Goal: Task Accomplishment & Management: Manage account settings

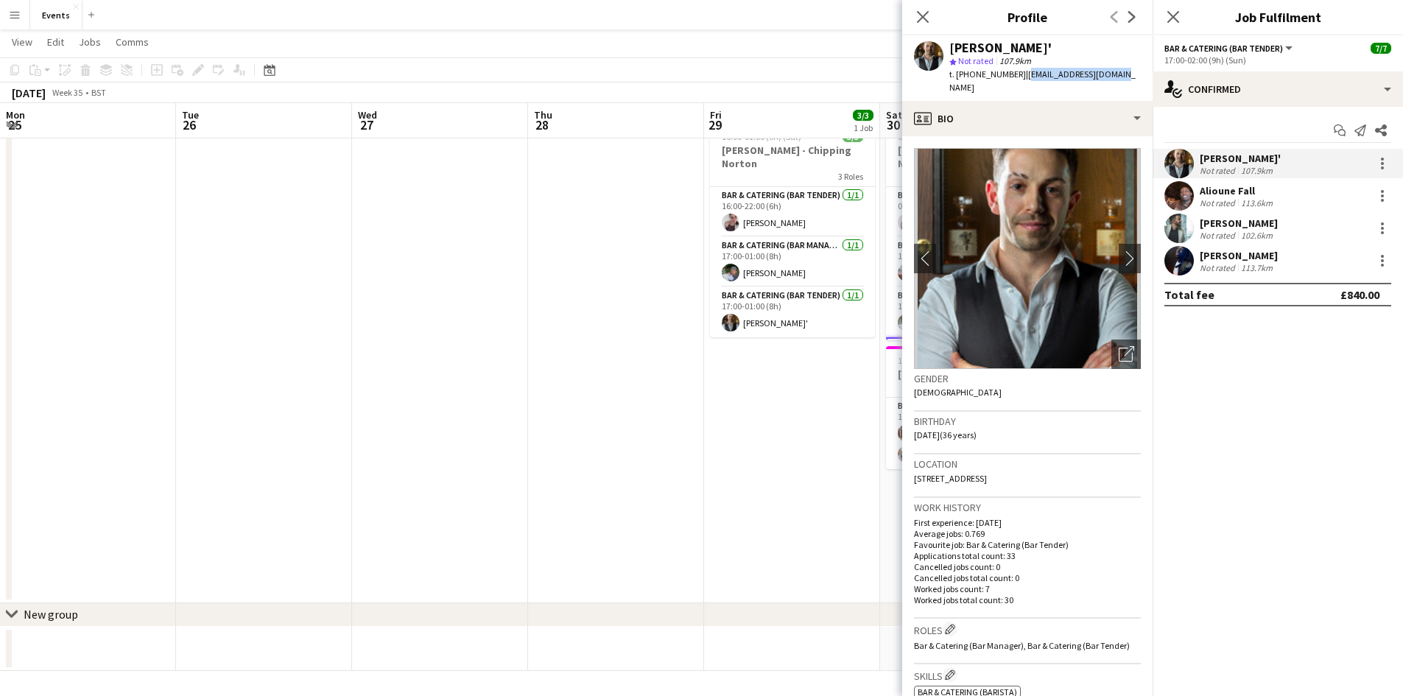
scroll to position [98, 0]
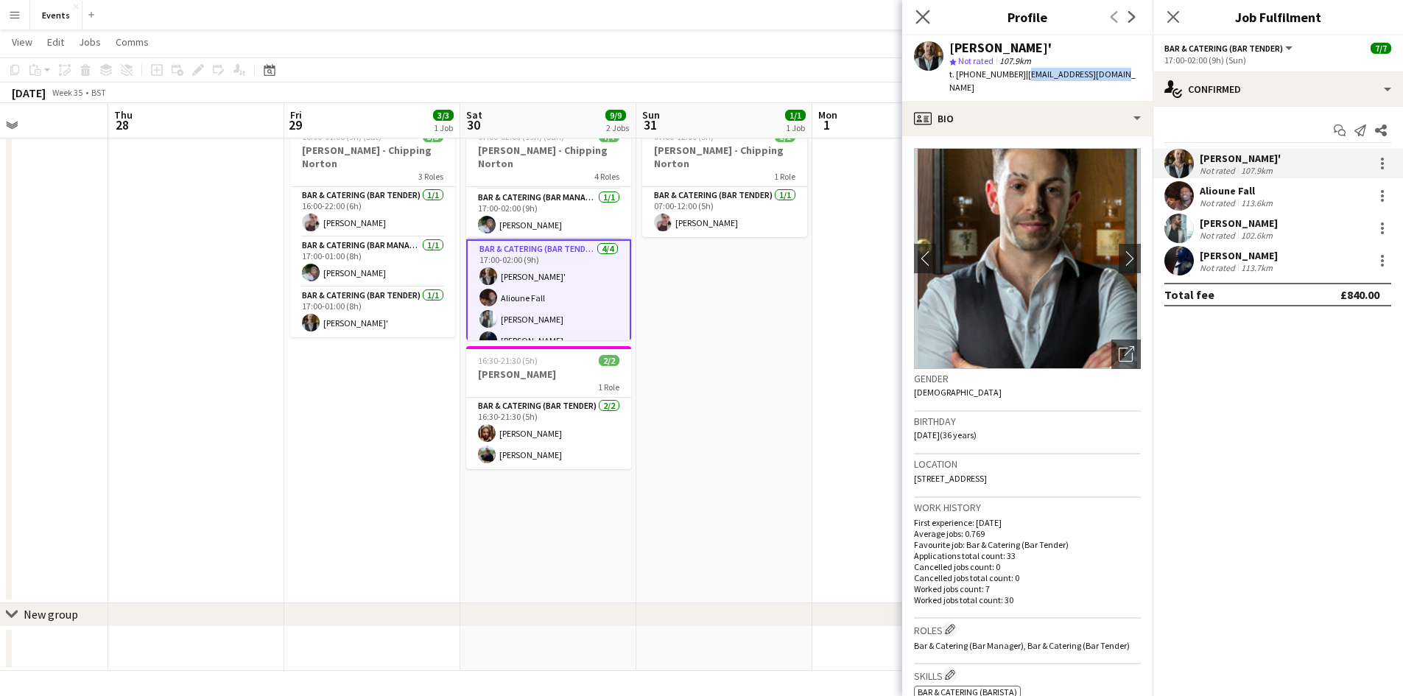
click at [930, 19] on app-icon "Close pop-in" at bounding box center [923, 17] width 21 height 21
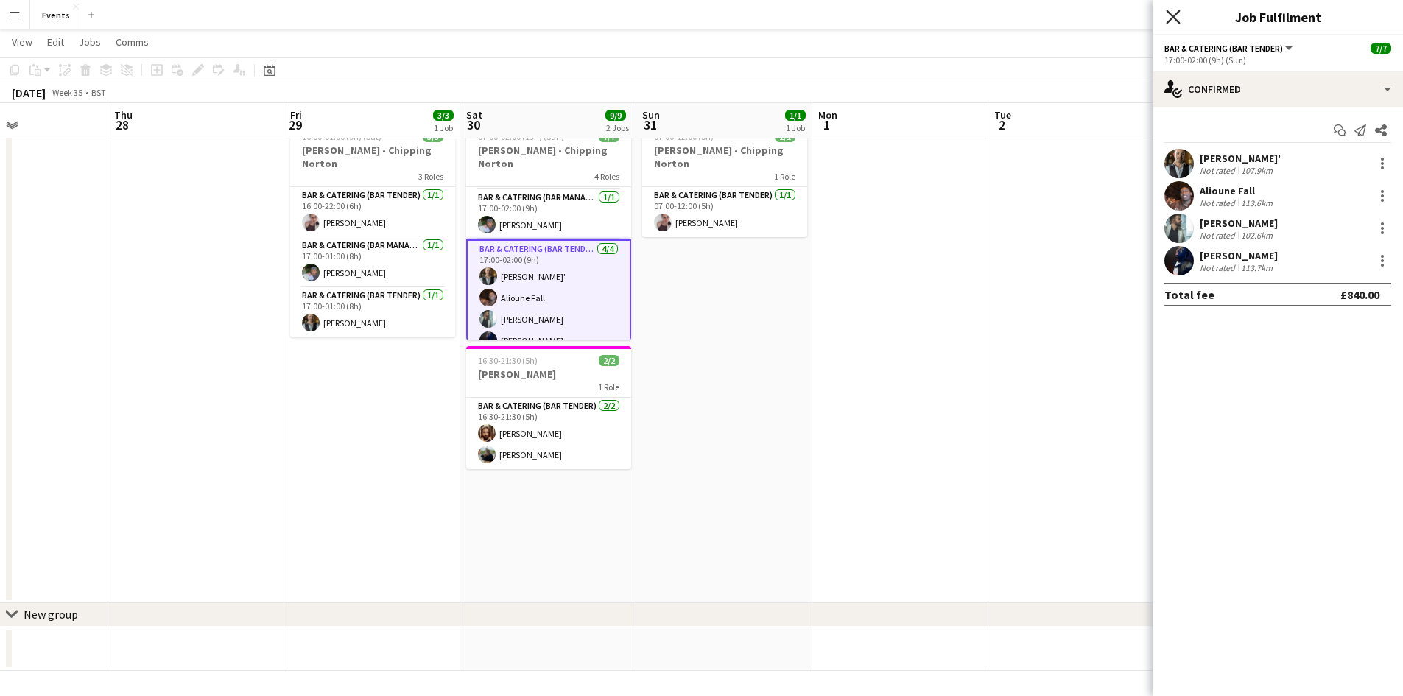
click at [1170, 20] on icon at bounding box center [1173, 17] width 14 height 14
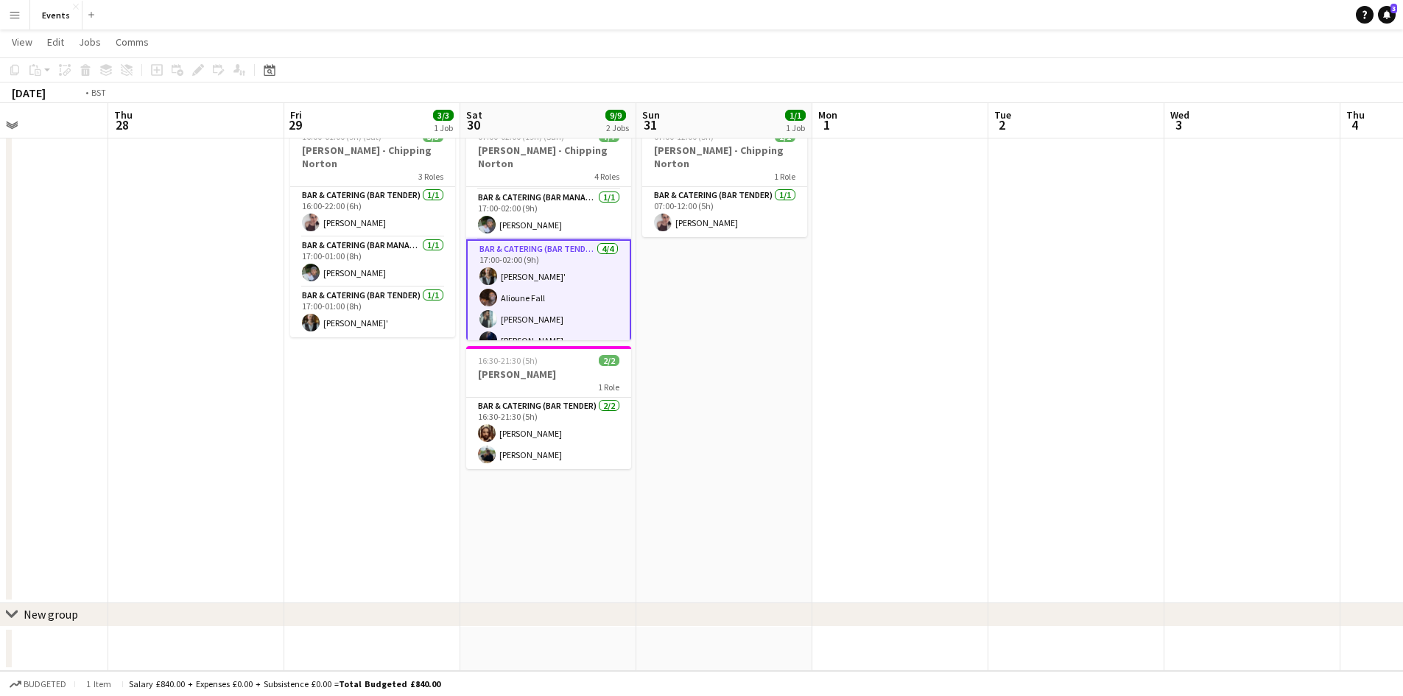
scroll to position [0, 398]
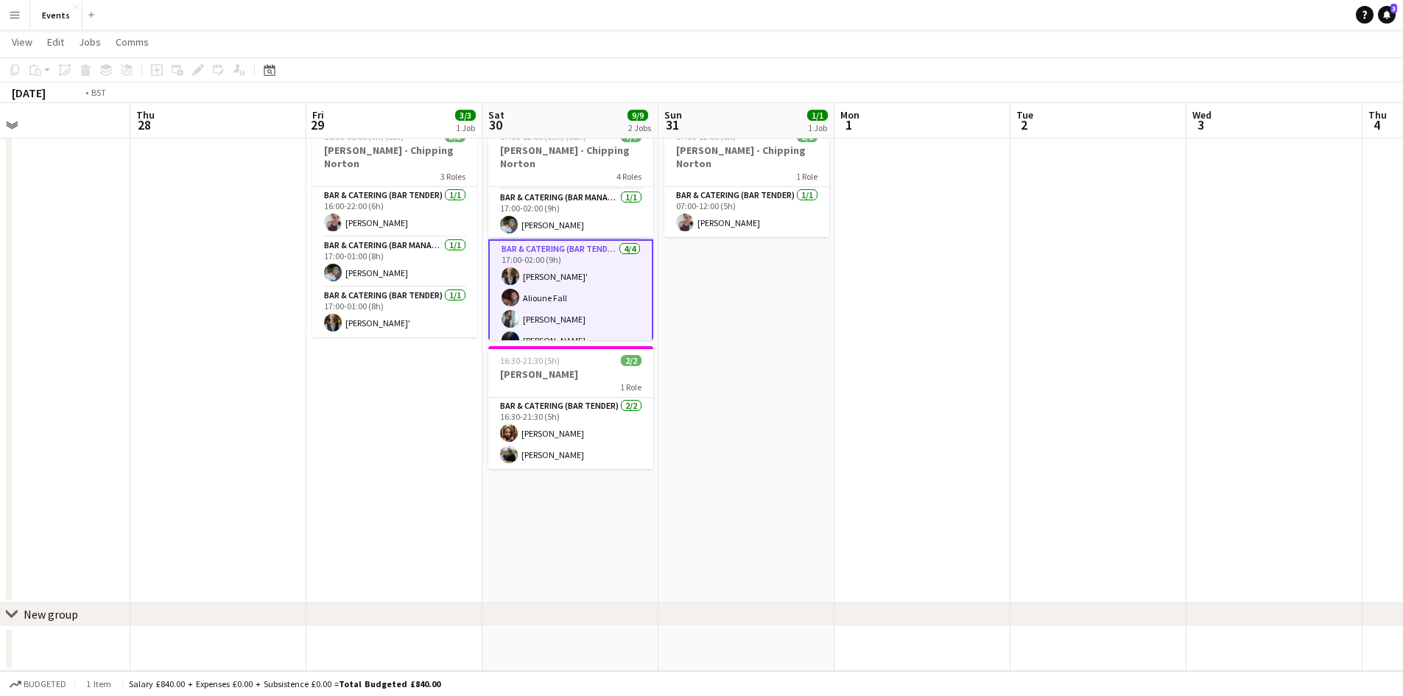
drag, startPoint x: 1208, startPoint y: 543, endPoint x: 404, endPoint y: 465, distance: 808.2
click at [315, 468] on app-calendar-viewport "Mon 25 Tue 26 Wed 27 Thu 28 Fri 29 3/3 1 Job Sat 30 9/9 2 Jobs Sun 31 1/1 1 Job…" at bounding box center [701, 340] width 1403 height 662
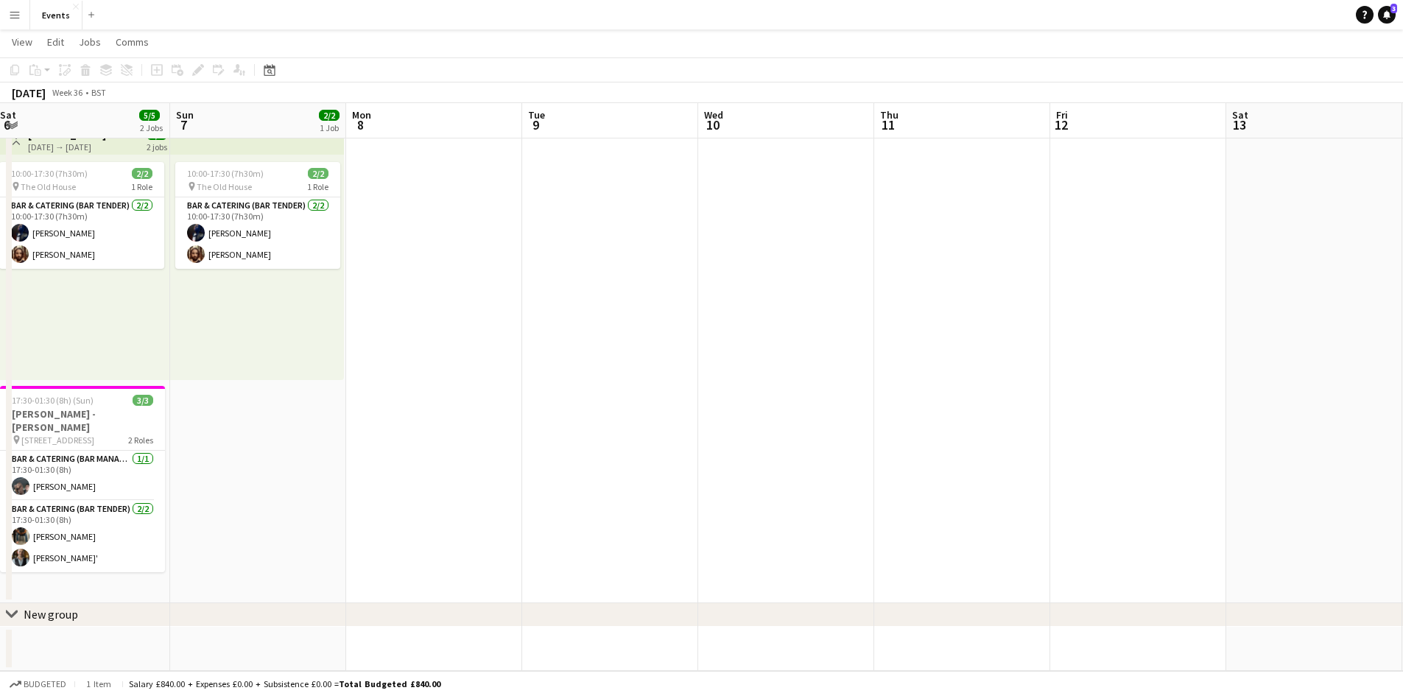
drag, startPoint x: 1364, startPoint y: 371, endPoint x: 565, endPoint y: 391, distance: 799.5
click at [565, 391] on app-calendar-viewport "Thu 4 Fri 5 Sat 6 5/5 2 Jobs Sun 7 2/2 1 Job Mon 8 Tue 9 Wed 10 Thu 11 Fri 12 S…" at bounding box center [701, 340] width 1403 height 662
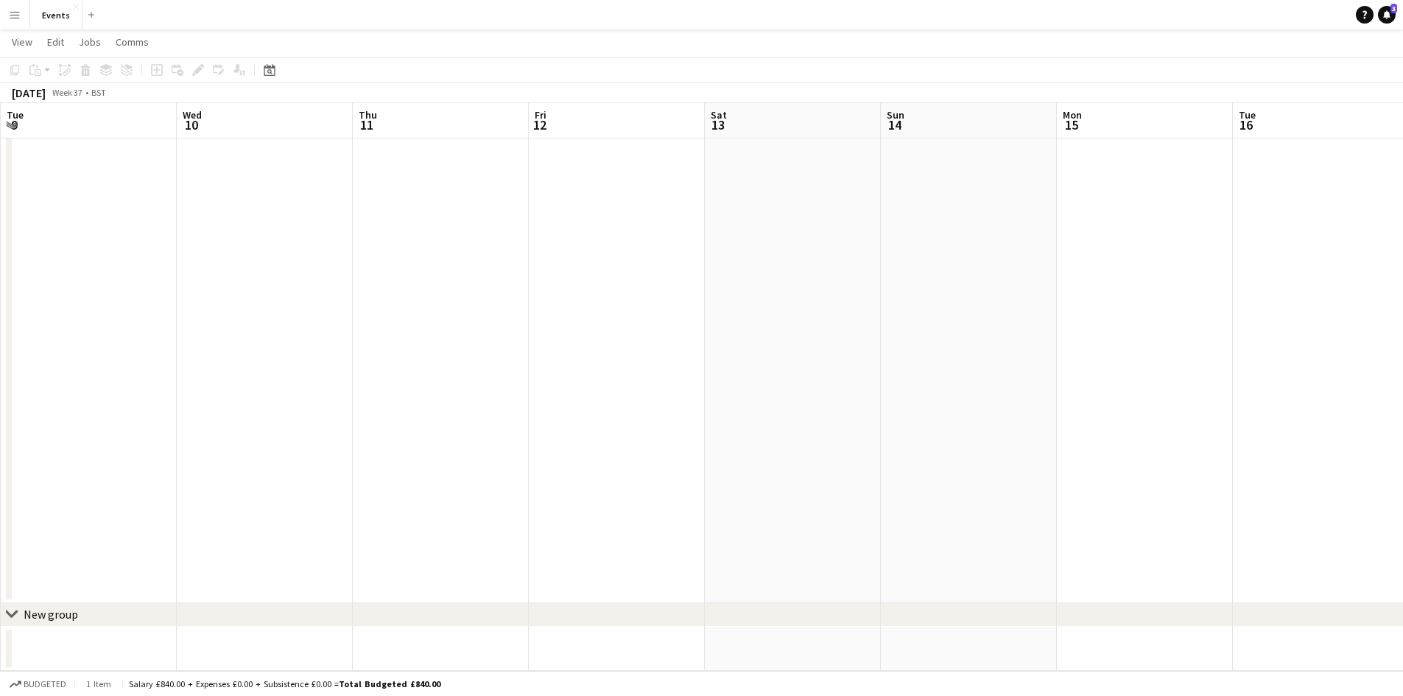
drag, startPoint x: 1095, startPoint y: 354, endPoint x: 376, endPoint y: 330, distance: 720.1
click at [376, 330] on app-calendar-viewport "Sat 6 5/5 2 Jobs Sun 7 2/2 1 Job Mon 8 Tue 9 Wed 10 Thu 11 Fri 12 Sat 13 Sun 14…" at bounding box center [701, 340] width 1403 height 662
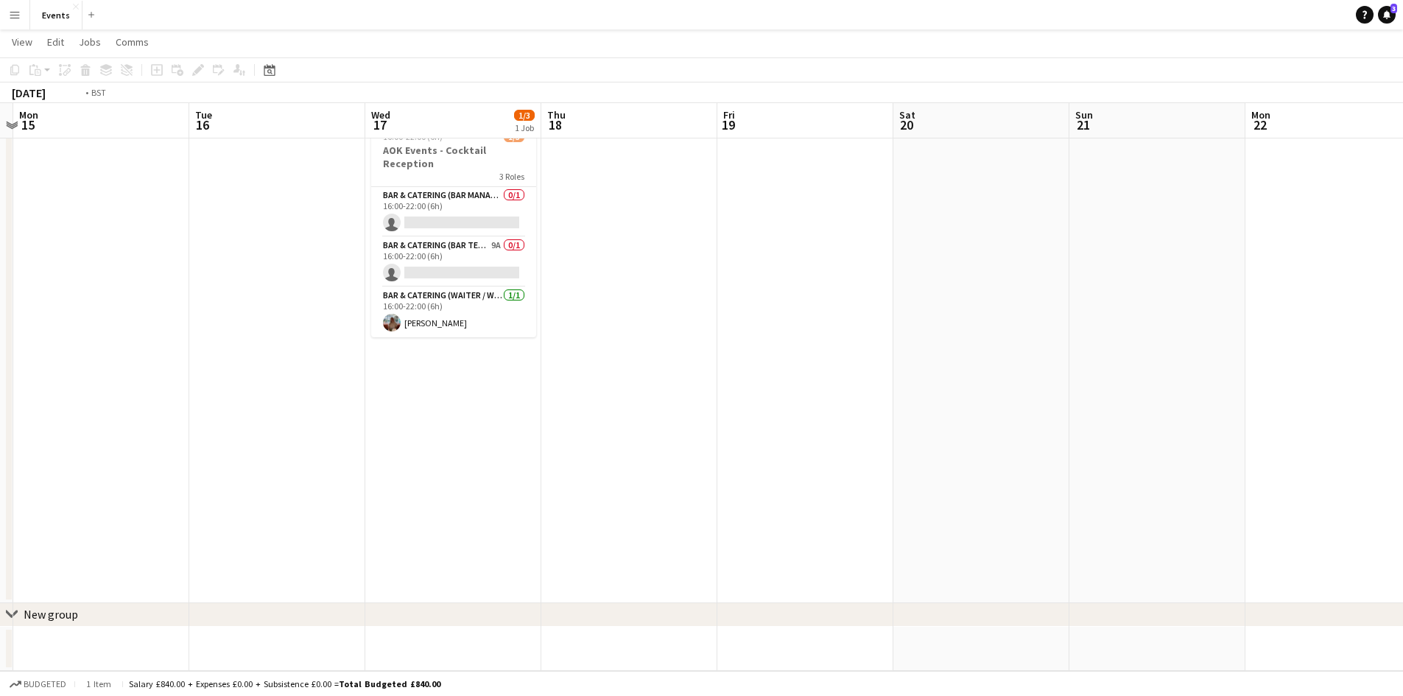
drag, startPoint x: 395, startPoint y: 333, endPoint x: 322, endPoint y: 331, distance: 72.9
click at [323, 331] on app-calendar-viewport "Fri 12 Sat 13 Sun 14 Mon 15 Tue 16 Wed 17 1/3 1 Job Thu 18 Fri 19 Sat 20 Sun 21…" at bounding box center [701, 340] width 1403 height 662
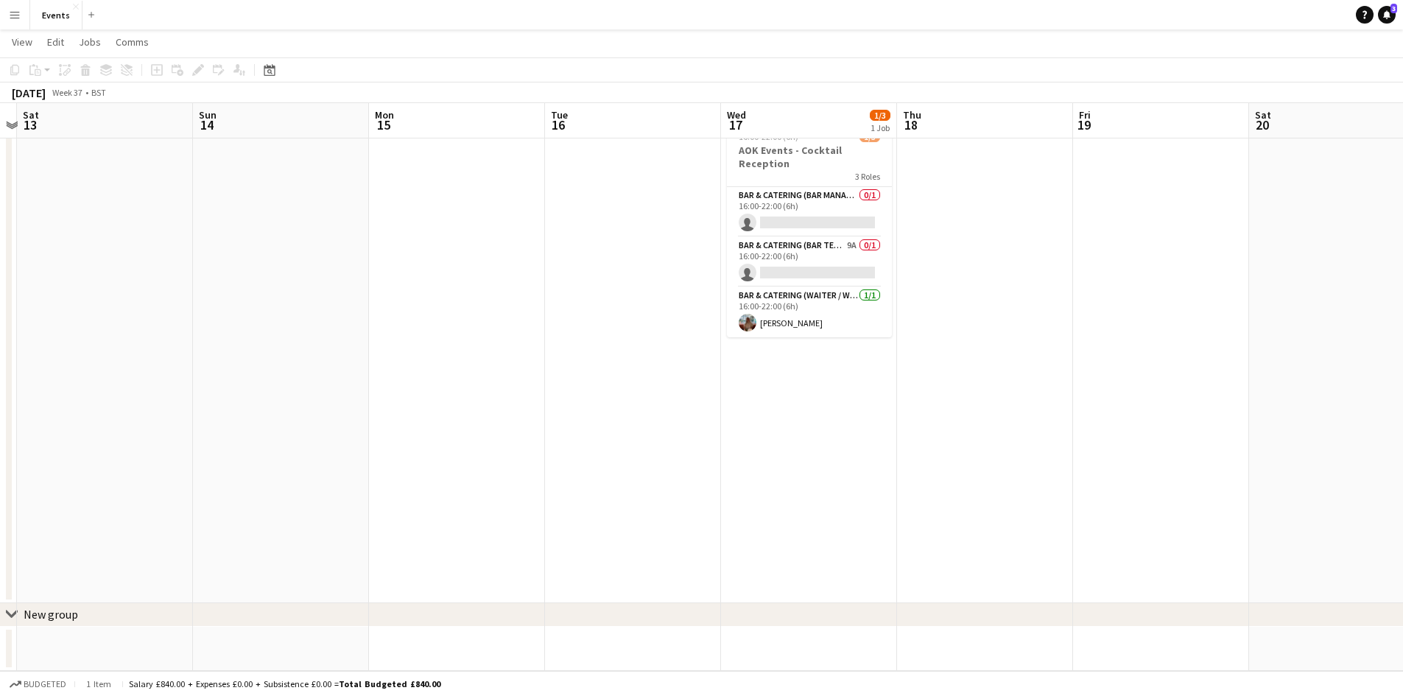
drag, startPoint x: 615, startPoint y: 376, endPoint x: 818, endPoint y: 376, distance: 203.3
click at [818, 376] on app-calendar-viewport "Thu 11 Fri 12 Sat 13 Sun 14 Mon 15 Tue 16 Wed 17 1/3 1 Job Thu 18 Fri 19 Sat 20…" at bounding box center [701, 340] width 1403 height 662
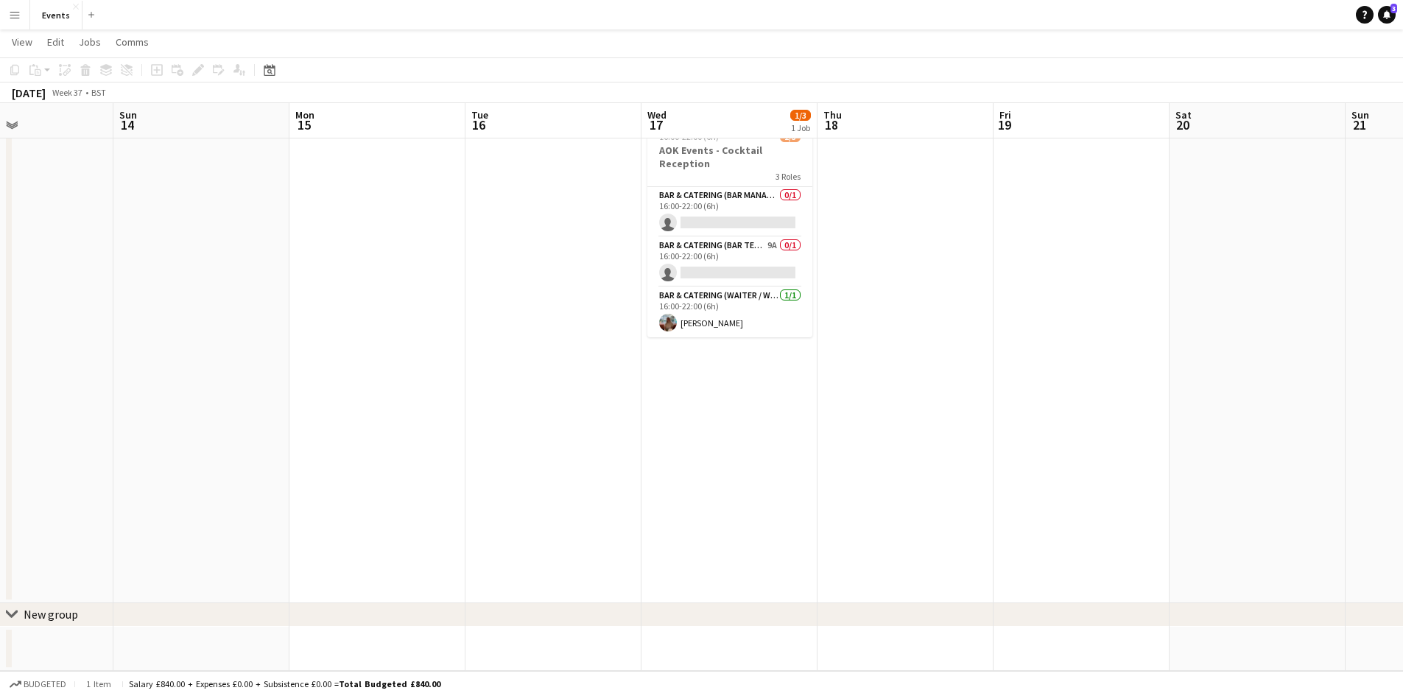
drag, startPoint x: 622, startPoint y: 385, endPoint x: 342, endPoint y: 376, distance: 280.8
click at [342, 376] on app-calendar-viewport "Thu 11 Fri 12 Sat 13 Sun 14 Mon 15 Tue 16 Wed 17 1/3 1 Job Thu 18 Fri 19 Sat 20…" at bounding box center [701, 340] width 1403 height 662
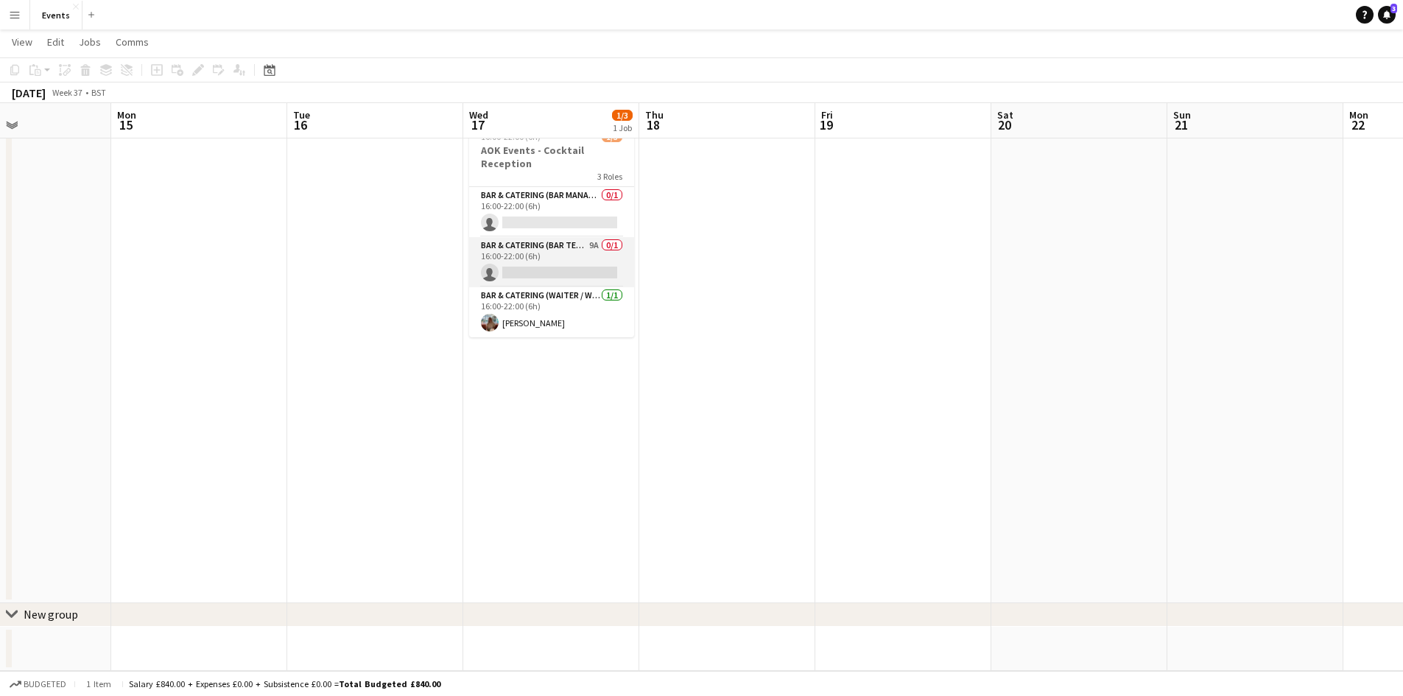
click at [522, 257] on app-card-role "Bar & Catering (Bar Tender) 9A 0/1 16:00-22:00 (6h) single-neutral-actions" at bounding box center [551, 262] width 165 height 50
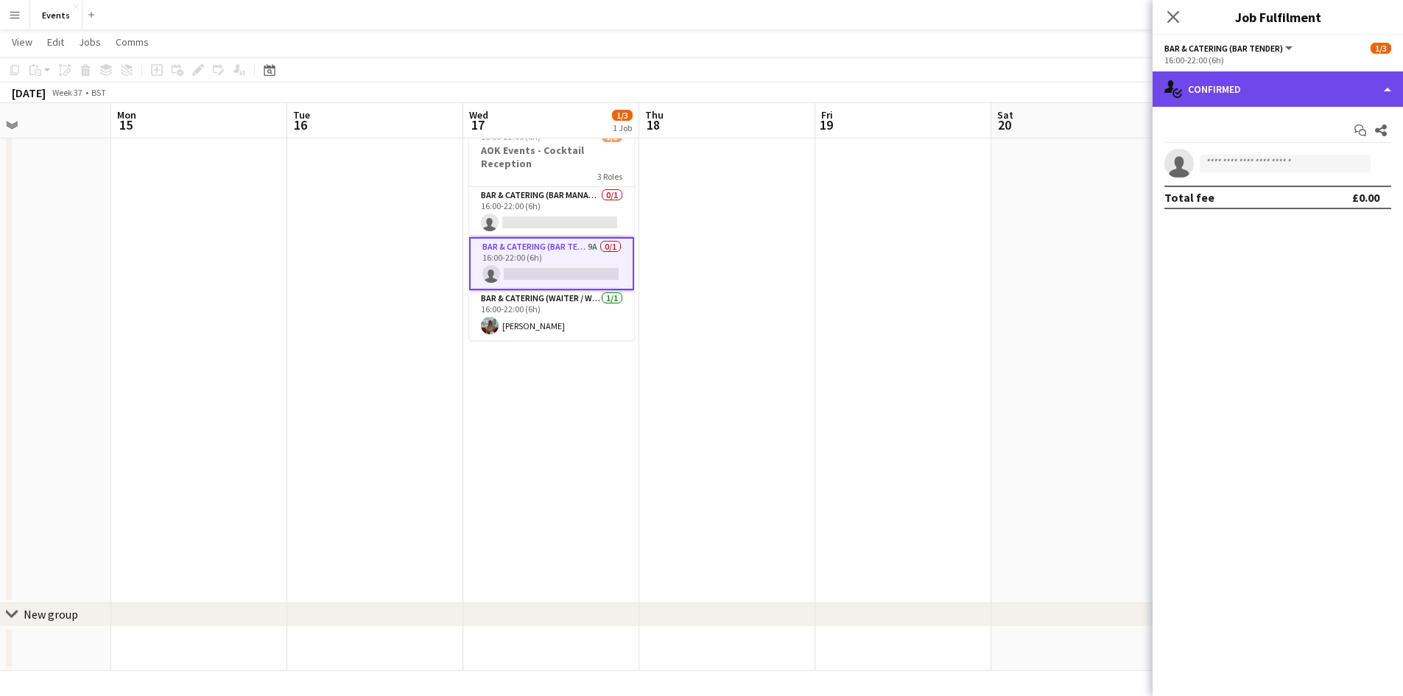
click at [1205, 76] on div "single-neutral-actions-check-2 Confirmed" at bounding box center [1278, 88] width 250 height 35
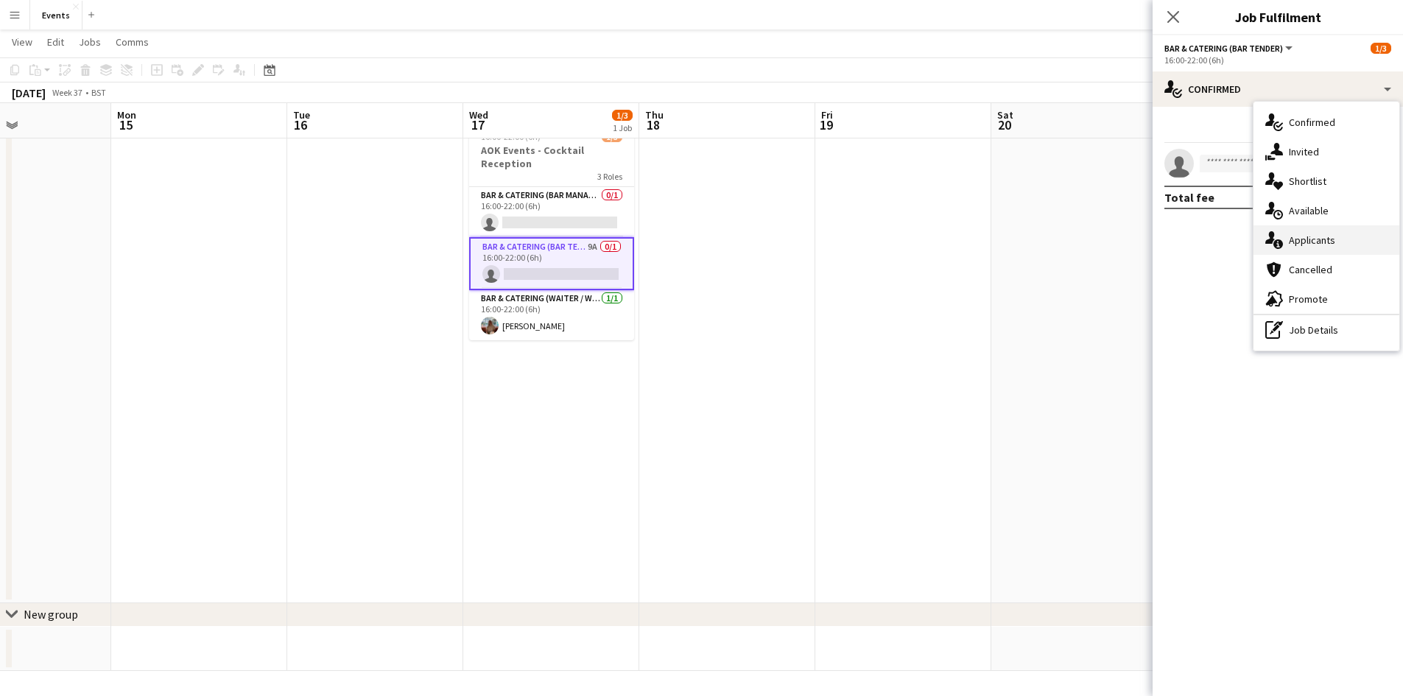
click at [1296, 246] on div "single-neutral-actions-information Applicants" at bounding box center [1327, 239] width 146 height 29
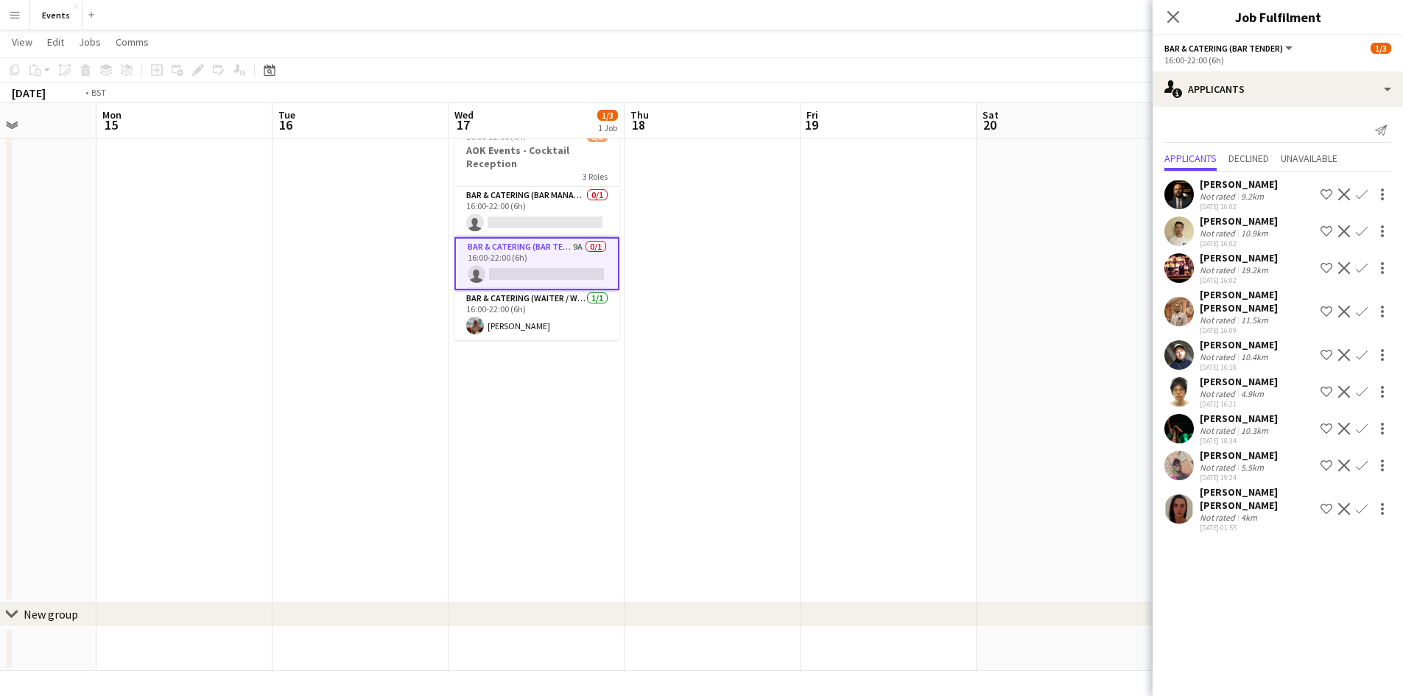
drag, startPoint x: 868, startPoint y: 325, endPoint x: 622, endPoint y: 347, distance: 247.0
click at [647, 340] on app-calendar-viewport "Fri 12 Sat 13 Sun 14 Mon 15 Tue 16 Wed 17 1/3 1 Job Thu 18 Fri 19 Sat 20 Sun 21…" at bounding box center [701, 340] width 1403 height 662
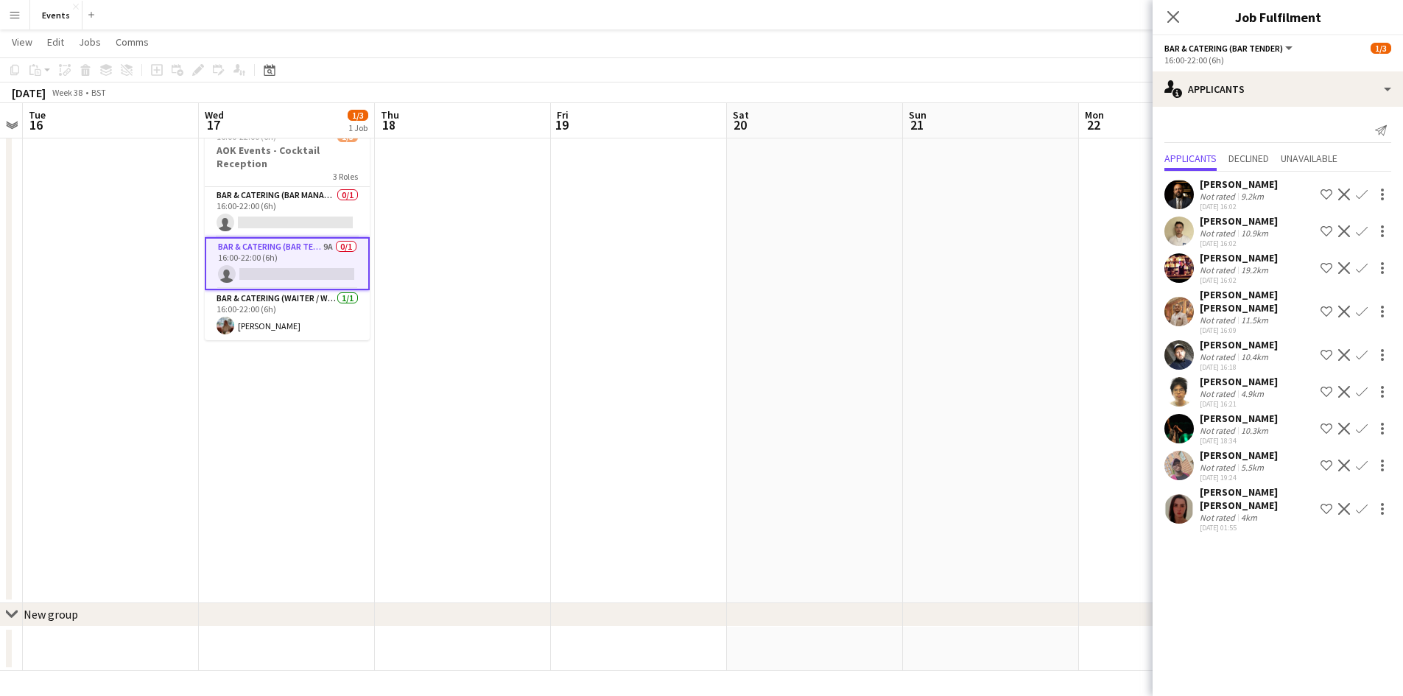
drag, startPoint x: 1109, startPoint y: 452, endPoint x: 589, endPoint y: 404, distance: 521.5
click at [601, 404] on app-calendar-viewport "Sat 13 Sun 14 Mon 15 Tue 16 Wed 17 1/3 1 Job Thu 18 Fri 19 Sat 20 Sun 21 Mon 22…" at bounding box center [701, 340] width 1403 height 662
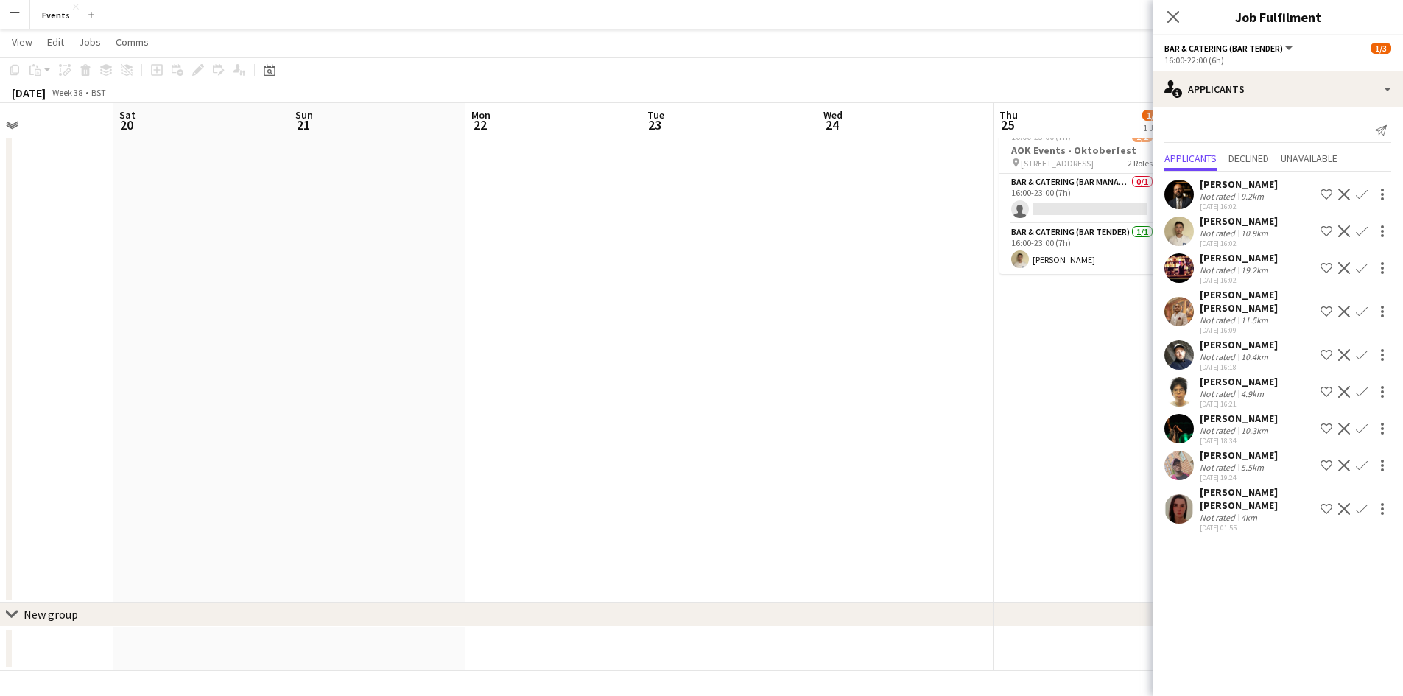
drag, startPoint x: 1028, startPoint y: 373, endPoint x: 527, endPoint y: 337, distance: 502.9
click at [527, 337] on app-calendar-viewport "Tue 16 Wed 17 1/3 1 Job Thu 18 Fri 19 Sat 20 Sun 21 Mon 22 Tue 23 Wed 24 Thu 25…" at bounding box center [701, 340] width 1403 height 662
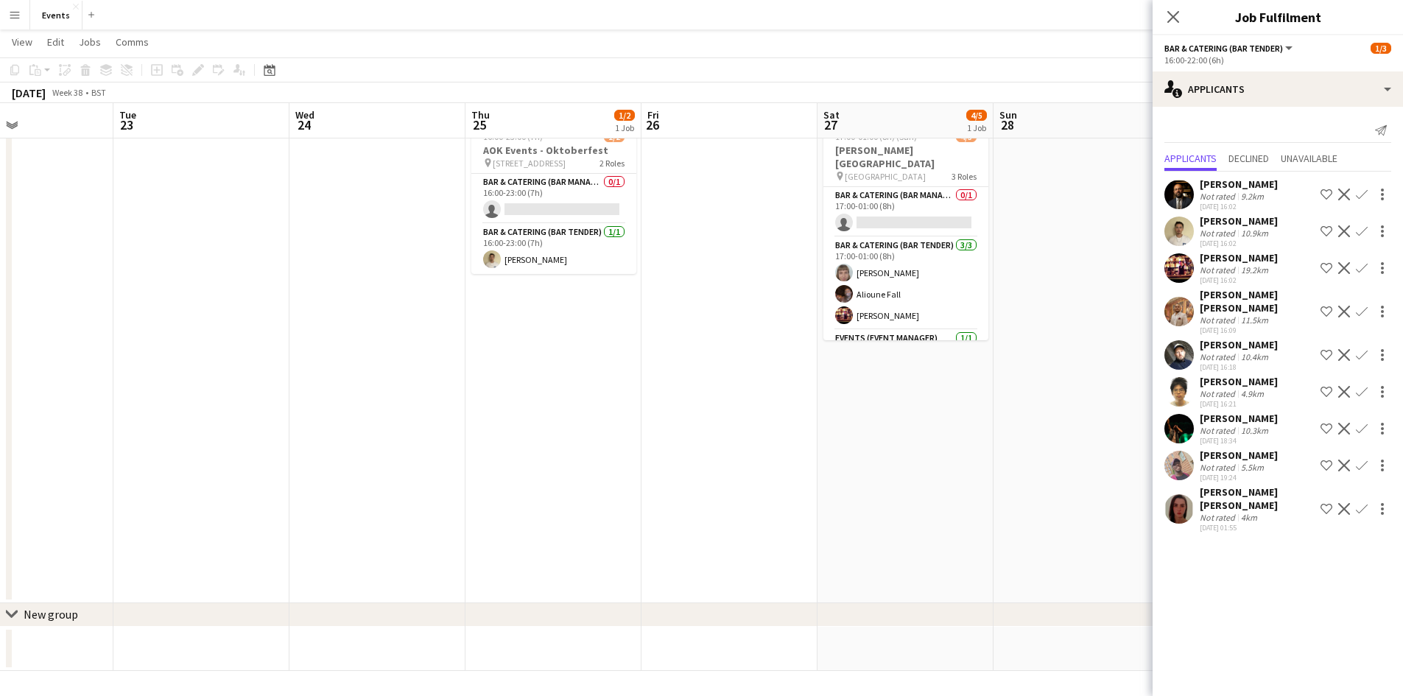
scroll to position [0, 415]
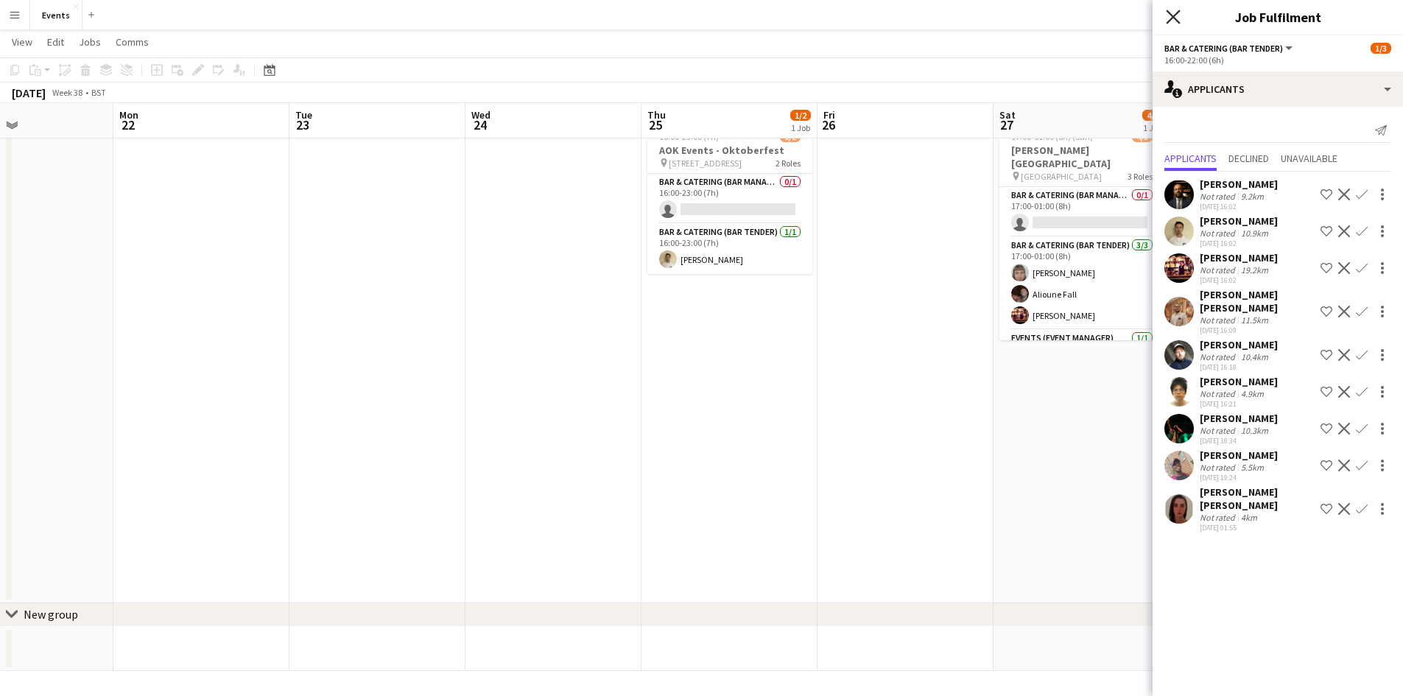
click at [1170, 19] on icon "Close pop-in" at bounding box center [1173, 17] width 14 height 14
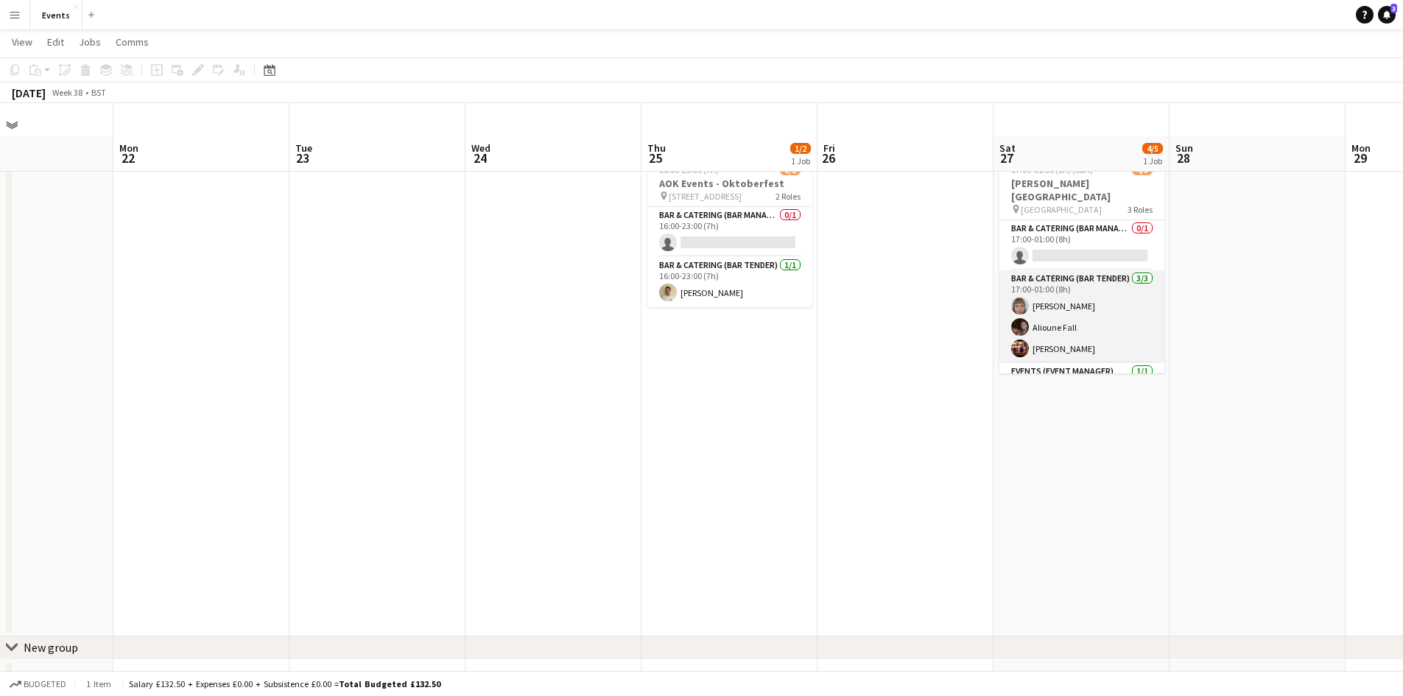
scroll to position [0, 0]
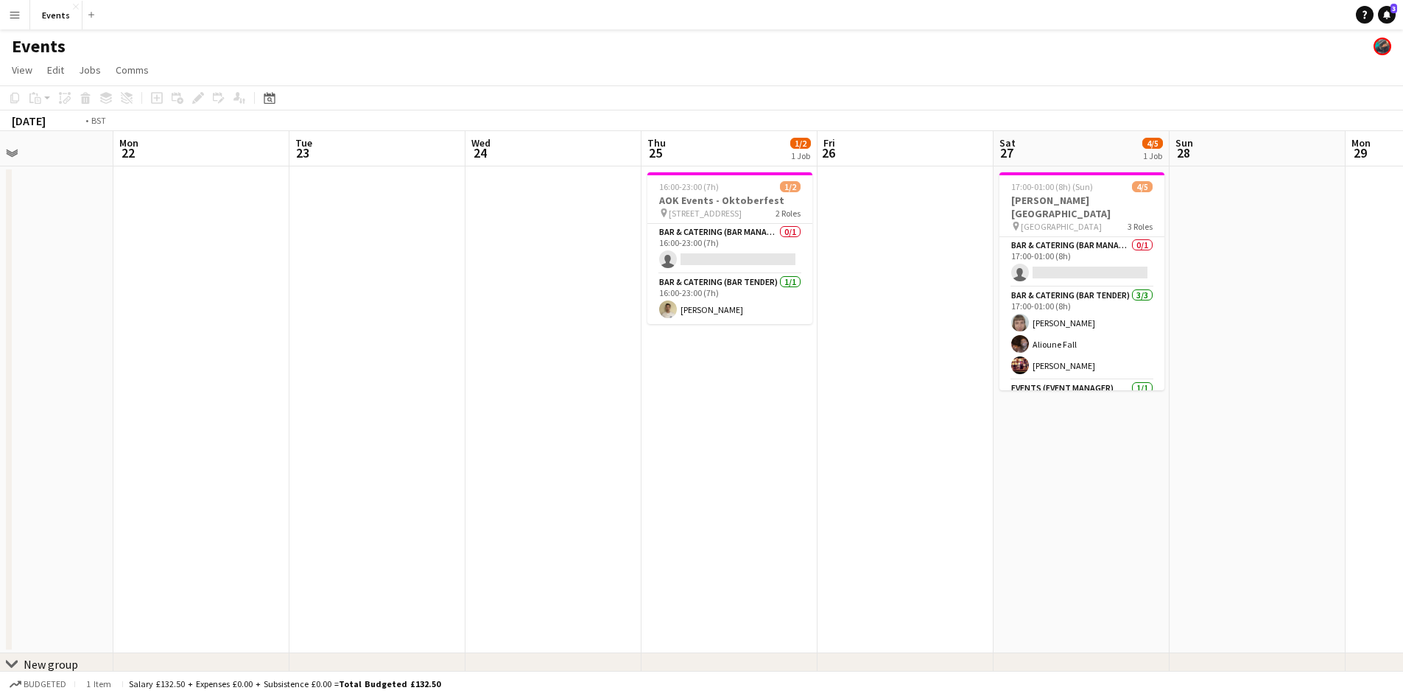
drag, startPoint x: 1219, startPoint y: 494, endPoint x: 432, endPoint y: 487, distance: 787.5
click at [482, 488] on app-calendar-viewport "Fri 19 Sat 20 Sun 21 Mon 22 Tue 23 Wed 24 Thu 25 1/2 1 Job Fri 26 Sat 27 4/5 1 …" at bounding box center [701, 426] width 1403 height 590
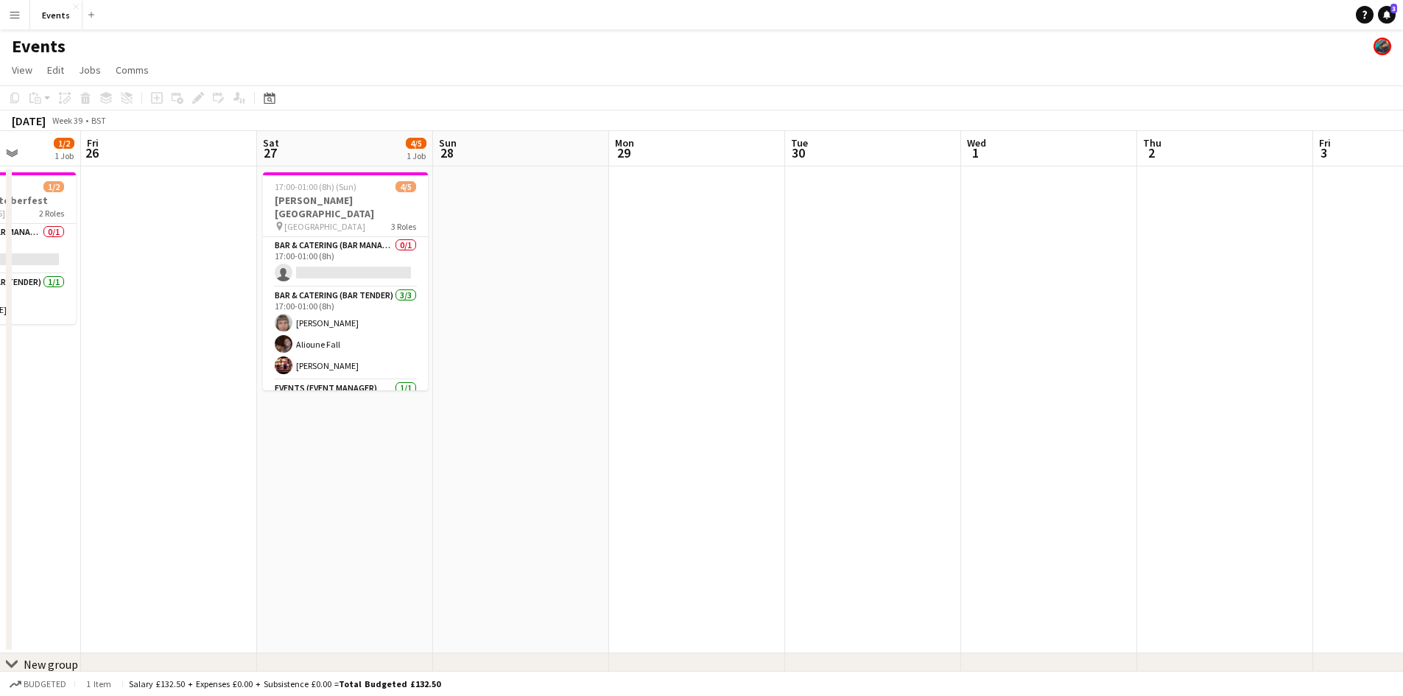
drag, startPoint x: 1218, startPoint y: 466, endPoint x: 683, endPoint y: 396, distance: 539.3
click at [698, 399] on app-calendar-viewport "Tue 23 Wed 24 Thu 25 1/2 1 Job Fri 26 Sat 27 4/5 1 Job Sun 28 Mon 29 Tue 30 Wed…" at bounding box center [701, 426] width 1403 height 590
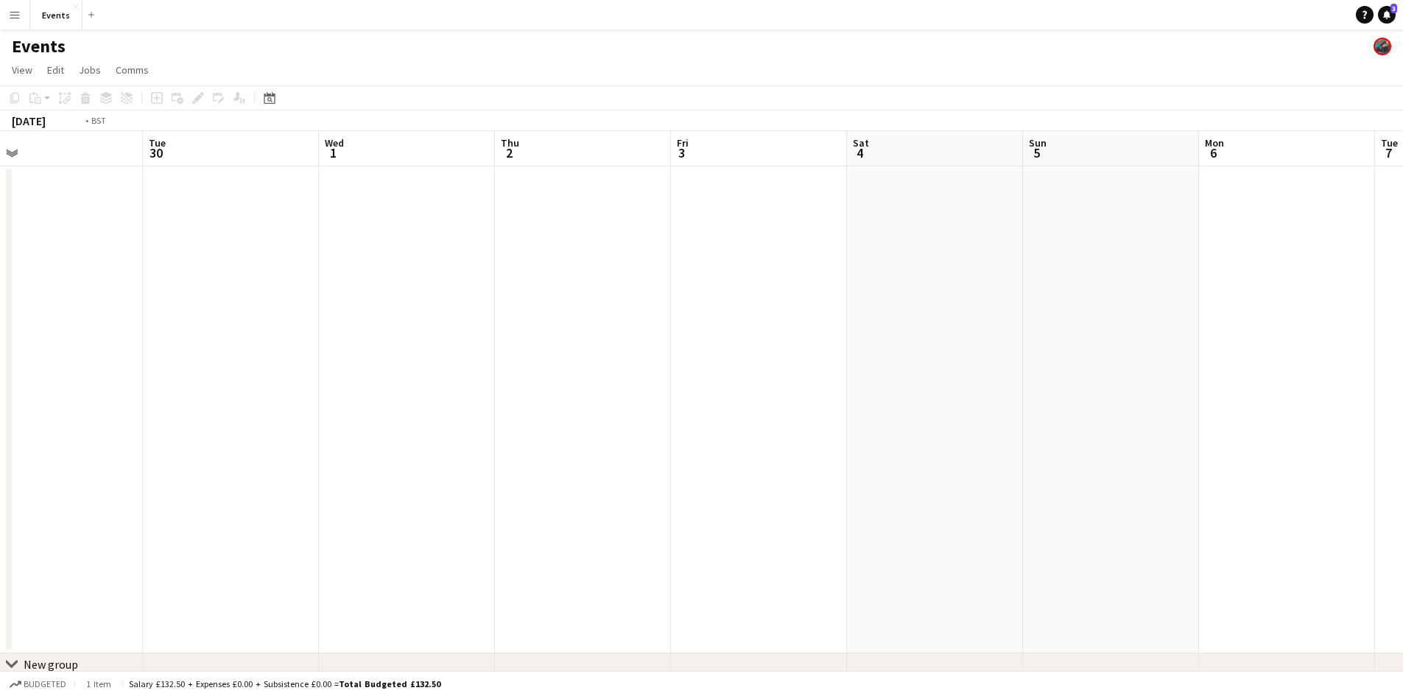
drag, startPoint x: 1113, startPoint y: 393, endPoint x: 407, endPoint y: 356, distance: 707.4
click at [416, 356] on app-calendar-viewport "Fri 26 Sat 27 4/5 1 Job Sun 28 Mon 29 Tue 30 Wed 1 Thu 2 Fri 3 Sat 4 Sun 5 Mon …" at bounding box center [701, 426] width 1403 height 590
drag, startPoint x: 966, startPoint y: 393, endPoint x: 568, endPoint y: 379, distance: 398.0
click at [568, 379] on app-calendar-viewport "Tue 30 Wed 1 Thu 2 Fri 3 Sat 4 Sun 5 Mon 6 Tue 7 Wed 8 Thu 9 Fri 10 Sat 11 Sun …" at bounding box center [701, 426] width 1403 height 590
drag, startPoint x: 985, startPoint y: 381, endPoint x: 1333, endPoint y: 375, distance: 348.5
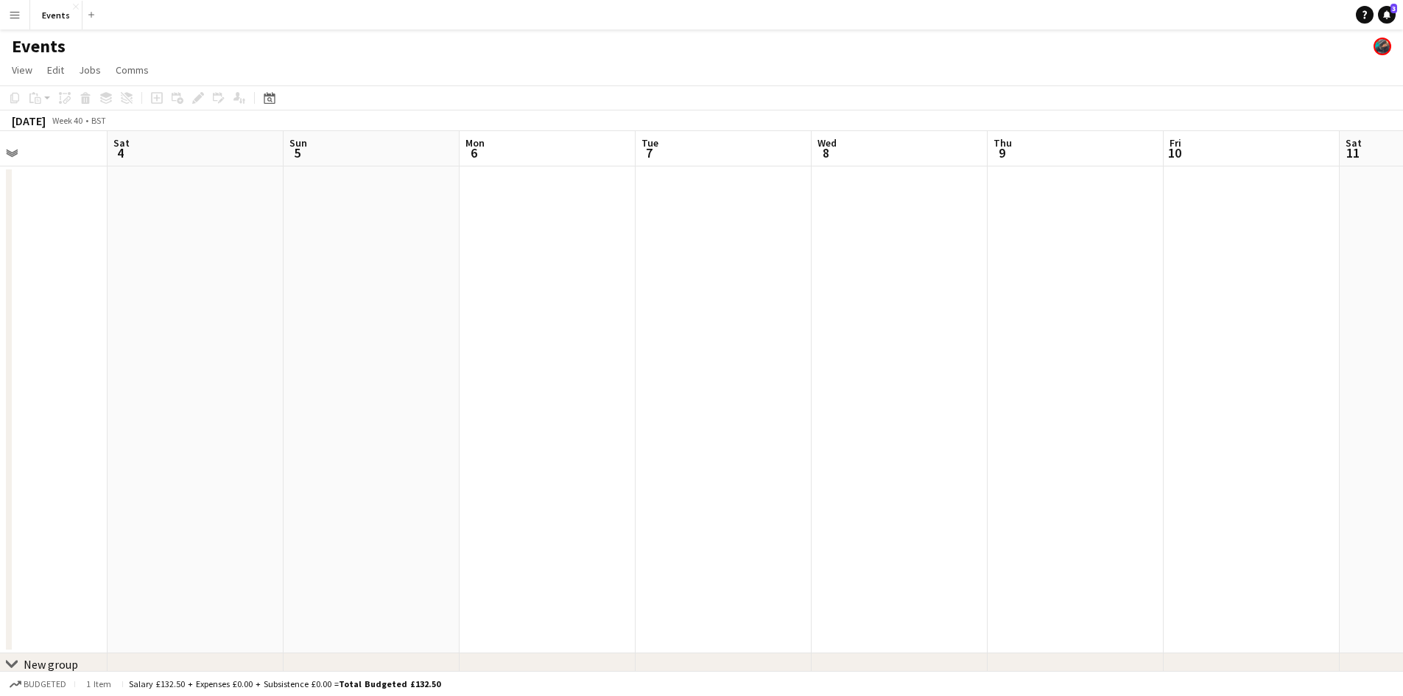
click at [1329, 376] on app-calendar-viewport "Wed 1 Thu 2 Fri 3 Sat 4 Sun 5 Mon 6 Tue 7 Wed 8 Thu 9 Fri 10 Sat 11 Sun 12 Mon …" at bounding box center [701, 426] width 1403 height 590
drag, startPoint x: 321, startPoint y: 348, endPoint x: 1019, endPoint y: 374, distance: 698.1
click at [1138, 367] on app-calendar-viewport "Sun 28 Mon 29 Tue 30 Wed 1 Thu 2 Fri 3 Sat 4 Sun 5 Mon 6 Tue 7 Wed 8 Thu 9 Fri …" at bounding box center [701, 426] width 1403 height 590
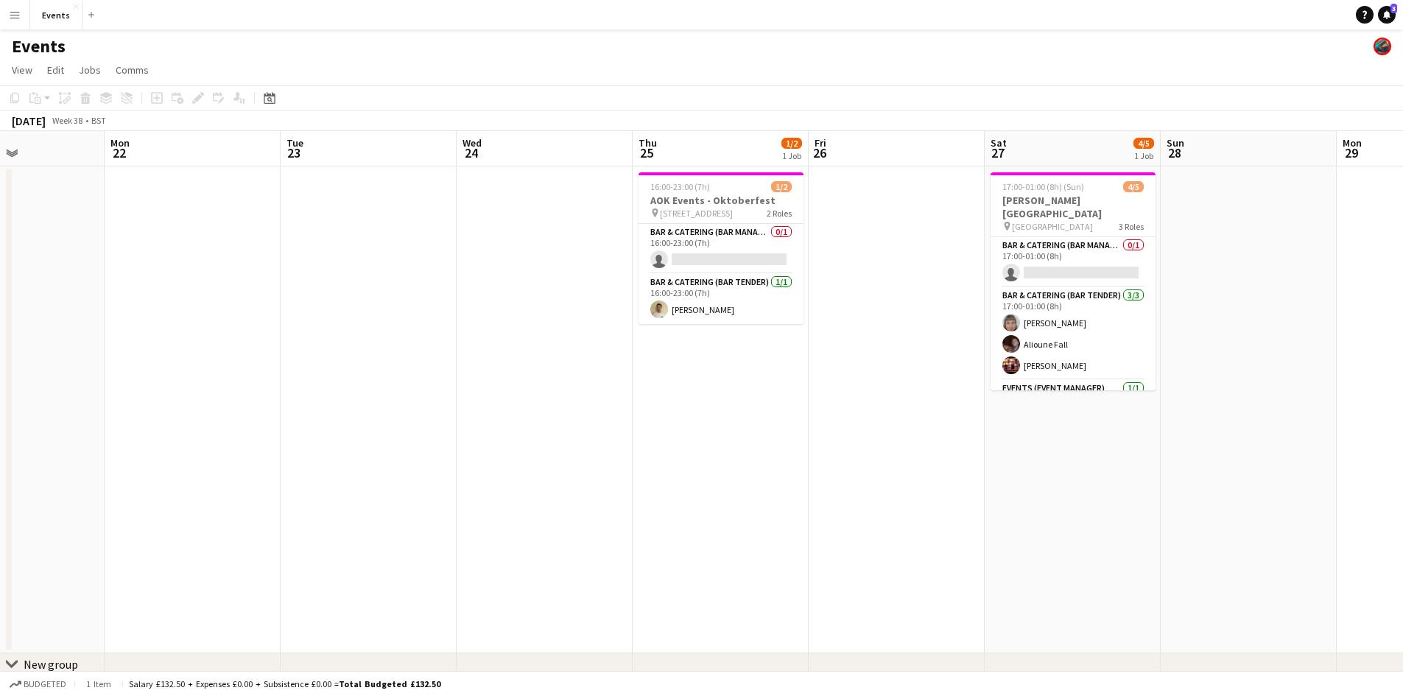
drag, startPoint x: 977, startPoint y: 435, endPoint x: 1103, endPoint y: 461, distance: 128.0
click at [1197, 443] on app-calendar-viewport "Fri 19 Sat 20 Sun 21 Mon 22 Tue 23 Wed 24 Thu 25 1/2 1 Job Fri 26 Sat 27 4/5 1 …" at bounding box center [701, 426] width 1403 height 590
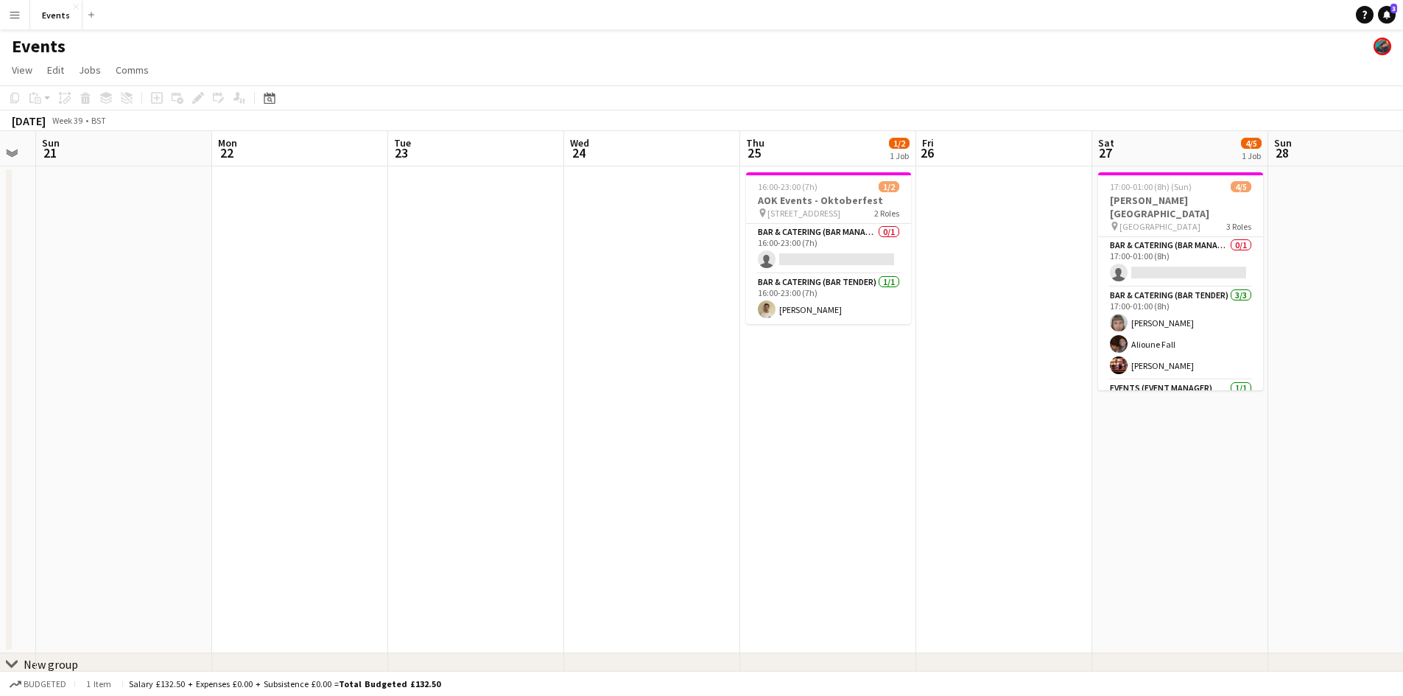
drag, startPoint x: 533, startPoint y: 482, endPoint x: 1268, endPoint y: 518, distance: 736.0
click at [1266, 518] on app-calendar-viewport "Fri 19 Sat 20 Sun 21 Mon 22 Tue 23 Wed 24 Thu 25 1/2 1 Job Fri 26 Sat 27 4/5 1 …" at bounding box center [701, 426] width 1403 height 590
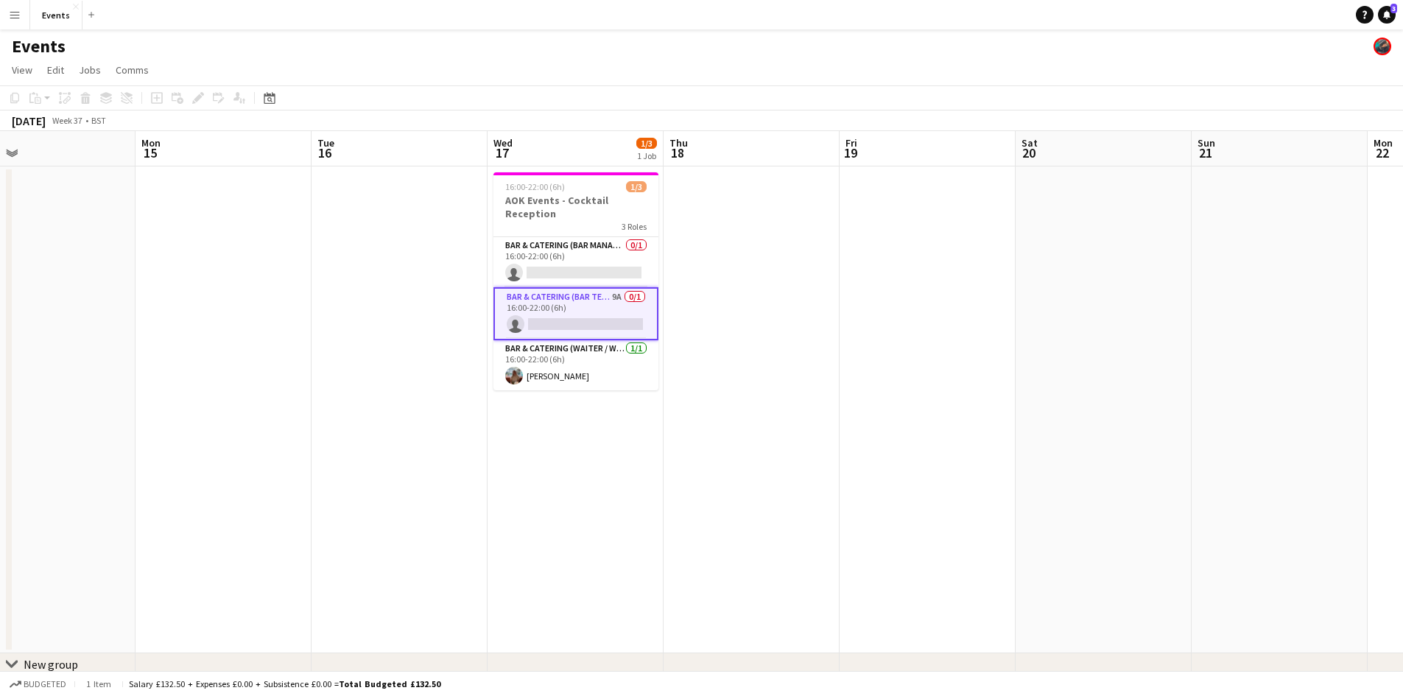
drag, startPoint x: 655, startPoint y: 473, endPoint x: 1271, endPoint y: 478, distance: 615.8
click at [1271, 478] on app-calendar-viewport "Fri 12 Sat 13 Sun 14 Mon 15 Tue 16 Wed 17 1/3 1 Job Thu 18 Fri 19 Sat 20 Sun 21…" at bounding box center [701, 426] width 1403 height 590
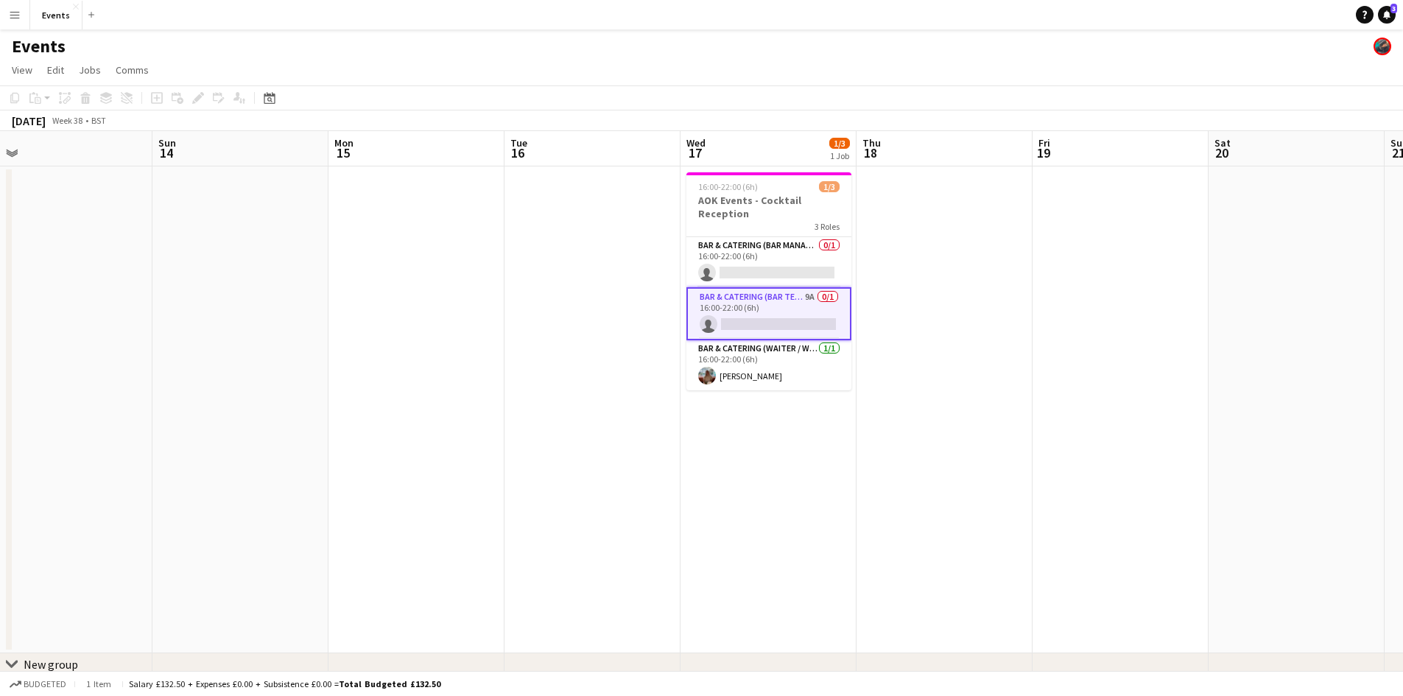
drag, startPoint x: 677, startPoint y: 413, endPoint x: 877, endPoint y: 428, distance: 200.2
click at [877, 428] on app-calendar-viewport "Thu 11 Fri 12 Sat 13 Sun 14 Mon 15 Tue 16 Wed 17 1/3 1 Job Thu 18 Fri 19 Sat 20…" at bounding box center [701, 426] width 1403 height 590
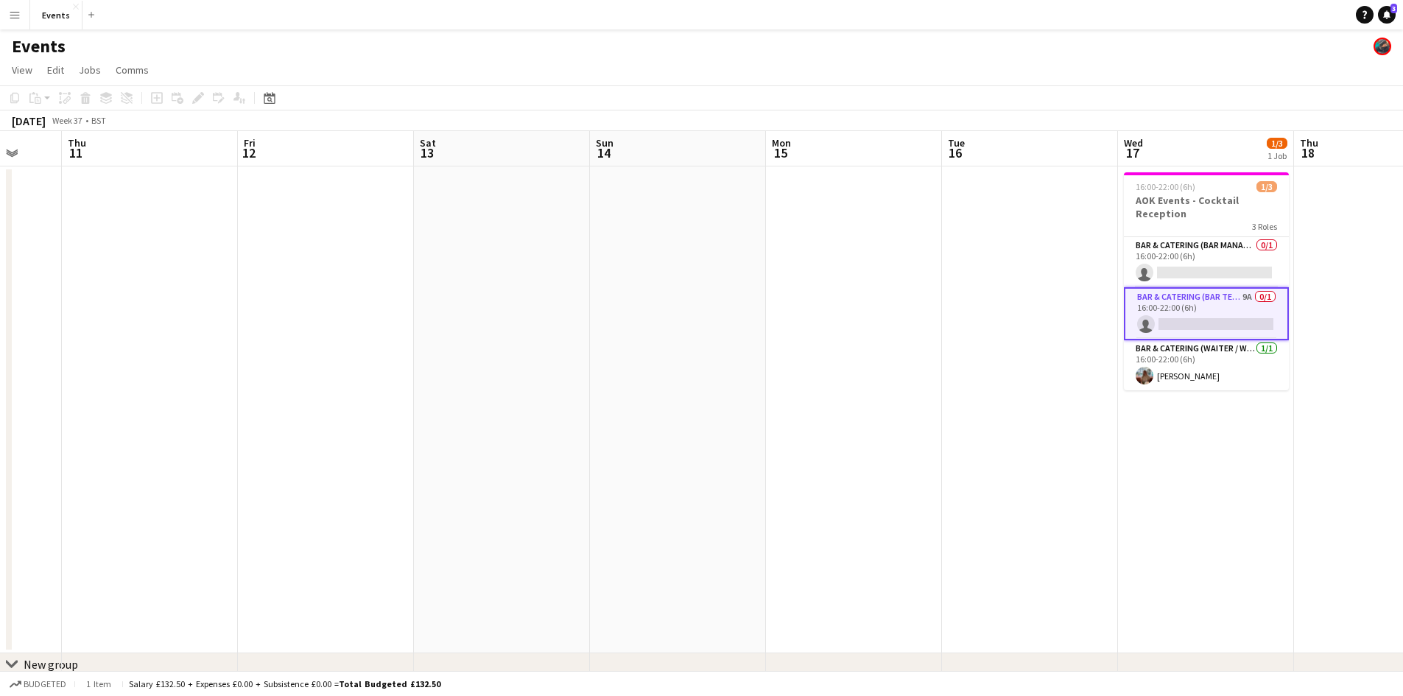
drag, startPoint x: 290, startPoint y: 296, endPoint x: 680, endPoint y: 327, distance: 390.9
click at [693, 327] on app-calendar-viewport "Mon 8 Tue 9 Wed 10 Thu 11 Fri 12 Sat 13 Sun 14 Mon 15 Tue 16 Wed 17 1/3 1 Job T…" at bounding box center [701, 426] width 1403 height 590
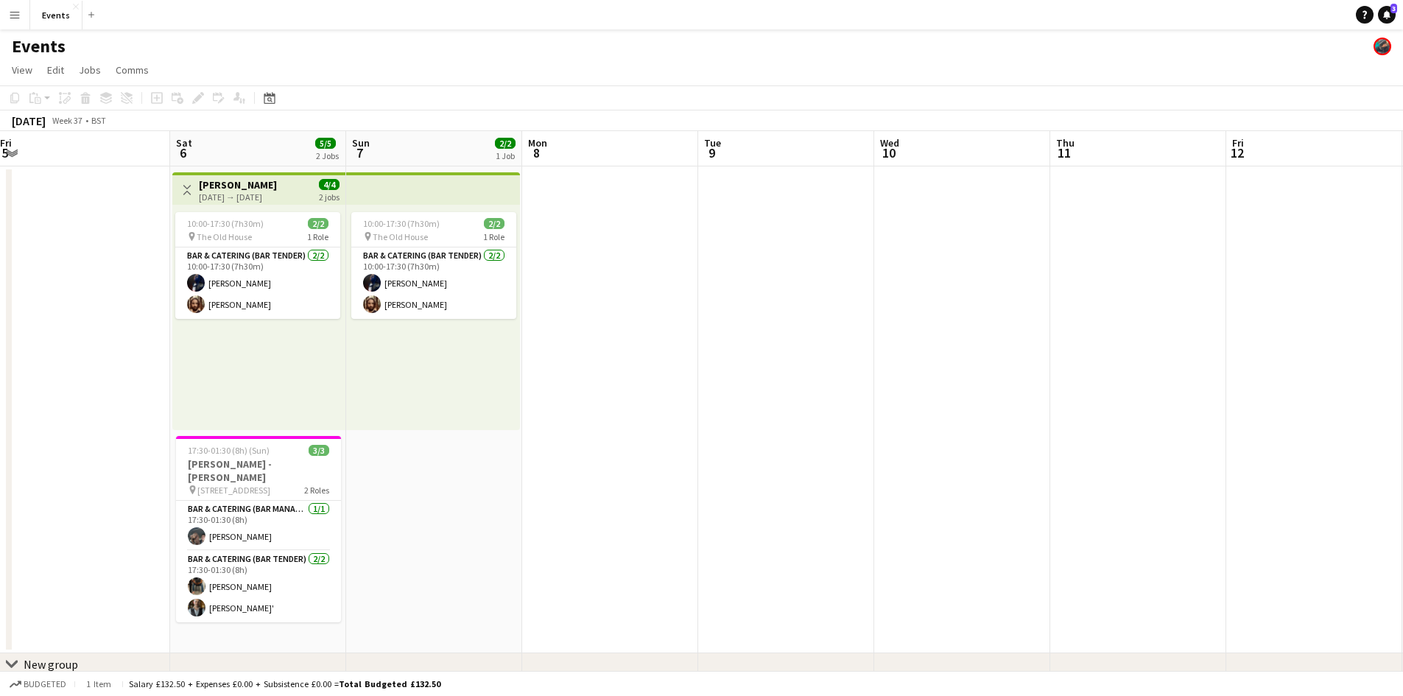
drag, startPoint x: 136, startPoint y: 414, endPoint x: 706, endPoint y: 417, distance: 569.4
click at [703, 417] on app-calendar-viewport "Wed 3 Thu 4 Fri 5 Sat 6 5/5 2 Jobs Sun 7 2/2 1 Job Mon 8 Tue 9 Wed 10 Thu 11 Fr…" at bounding box center [701, 426] width 1403 height 590
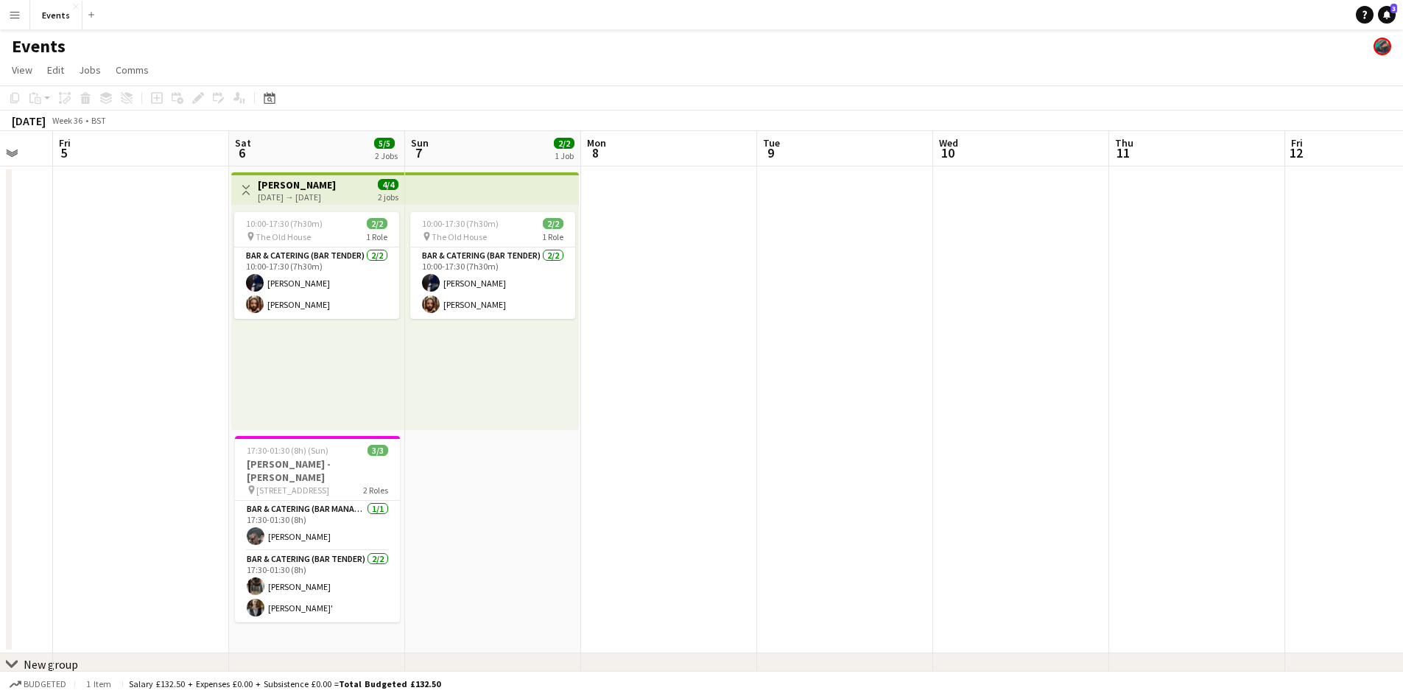
drag, startPoint x: 331, startPoint y: 379, endPoint x: 738, endPoint y: 393, distance: 406.9
click at [709, 392] on app-calendar-viewport "Wed 3 Thu 4 Fri 5 Sat 6 5/5 2 Jobs Sun 7 2/2 1 Job Mon 8 Tue 9 Wed 10 Thu 11 Fr…" at bounding box center [701, 426] width 1403 height 590
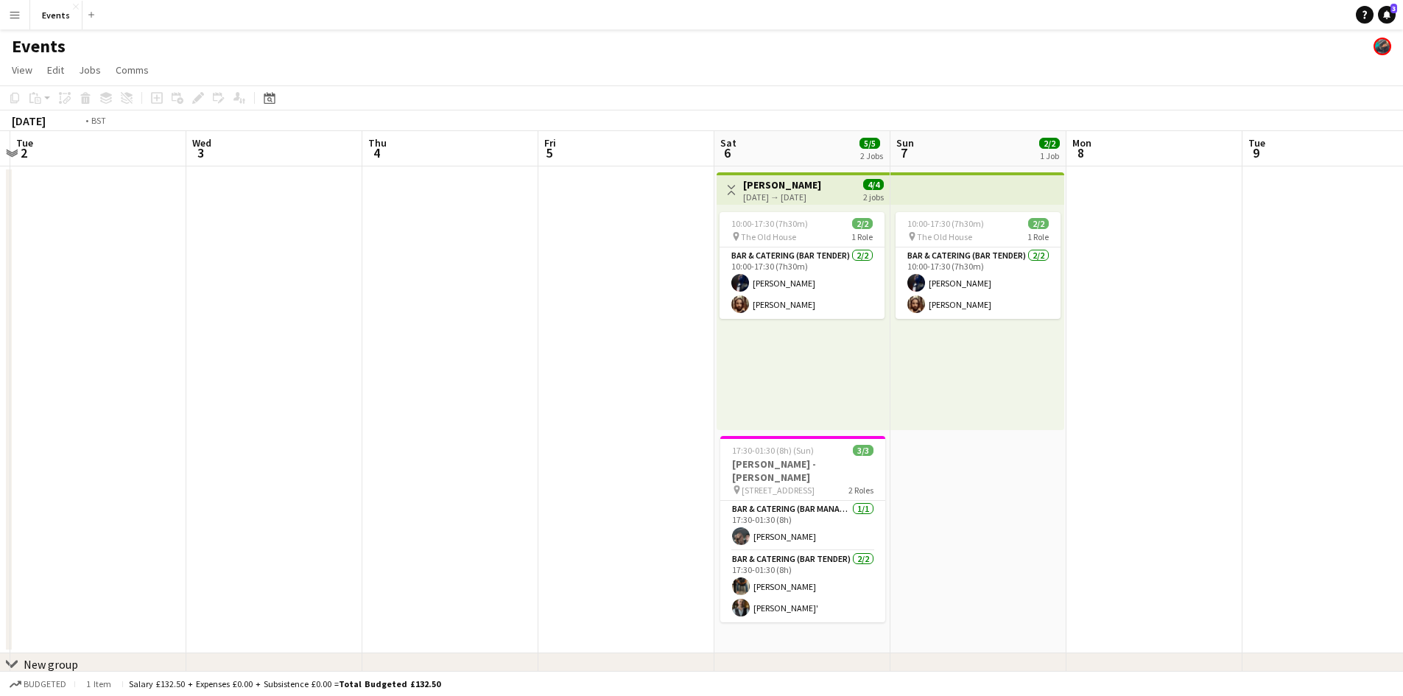
drag, startPoint x: 175, startPoint y: 374, endPoint x: 849, endPoint y: 420, distance: 674.8
click at [846, 420] on app-calendar-viewport "Sat 30 9/9 2 Jobs Sun 31 1/1 1 Job Mon 1 Tue 2 Wed 3 Thu 4 Fri 5 Sat 6 5/5 2 Jo…" at bounding box center [701, 426] width 1403 height 590
